Goal: Check status: Check status

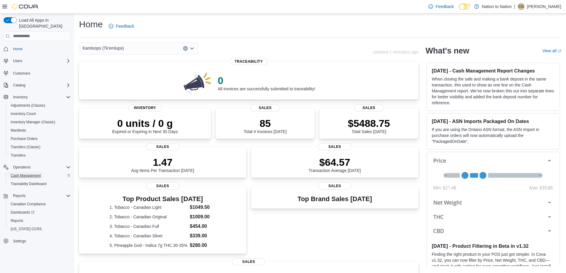
click at [31, 173] on span "Cash Management" at bounding box center [26, 175] width 30 height 5
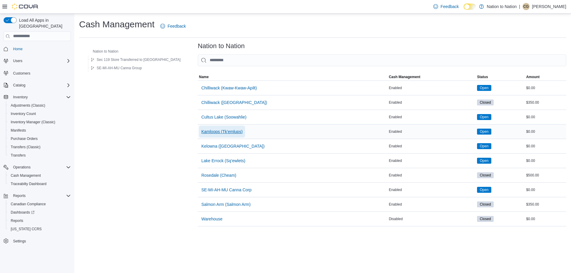
click at [204, 132] on span "Kamloops (Tk'emlups)" at bounding box center [221, 132] width 41 height 6
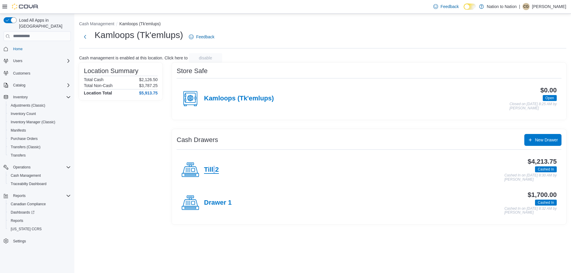
click at [214, 166] on h4 "Till 2" at bounding box center [211, 170] width 15 height 8
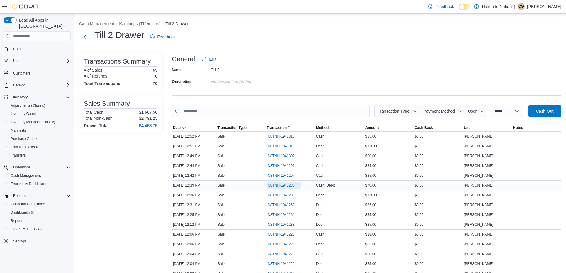
click at [292, 186] on span "IN8TNH-1941286" at bounding box center [281, 185] width 28 height 5
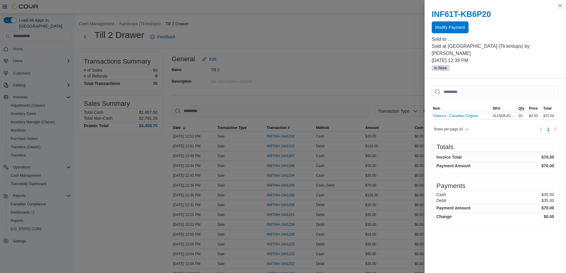
click at [561, 5] on button "Close this dialog" at bounding box center [560, 5] width 7 height 7
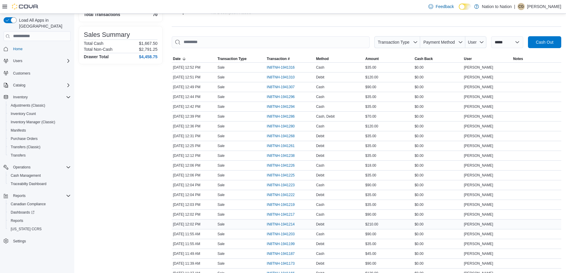
scroll to position [89, 0]
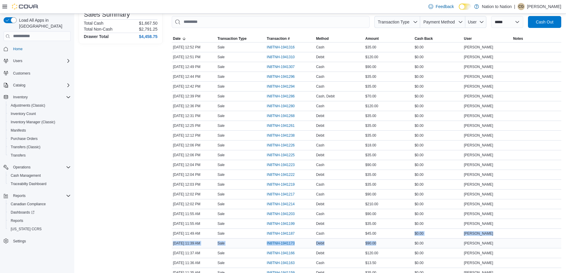
drag, startPoint x: 400, startPoint y: 238, endPoint x: 378, endPoint y: 242, distance: 22.0
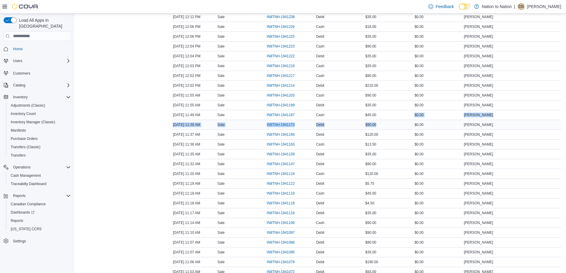
scroll to position [208, 0]
drag, startPoint x: 390, startPoint y: 198, endPoint x: 357, endPoint y: 202, distance: 33.3
click at [357, 202] on tr "Date [DATE] 11:18 AM Transaction Type Sale Transaction # IN8TNH-1941118 Method …" at bounding box center [367, 203] width 390 height 10
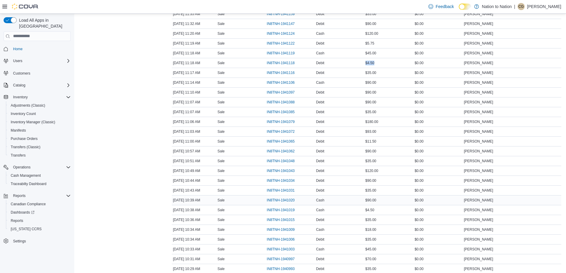
scroll to position [357, 0]
click at [293, 124] on span "IN8TNH-1941072" at bounding box center [281, 123] width 28 height 5
